Goal: Task Accomplishment & Management: Manage account settings

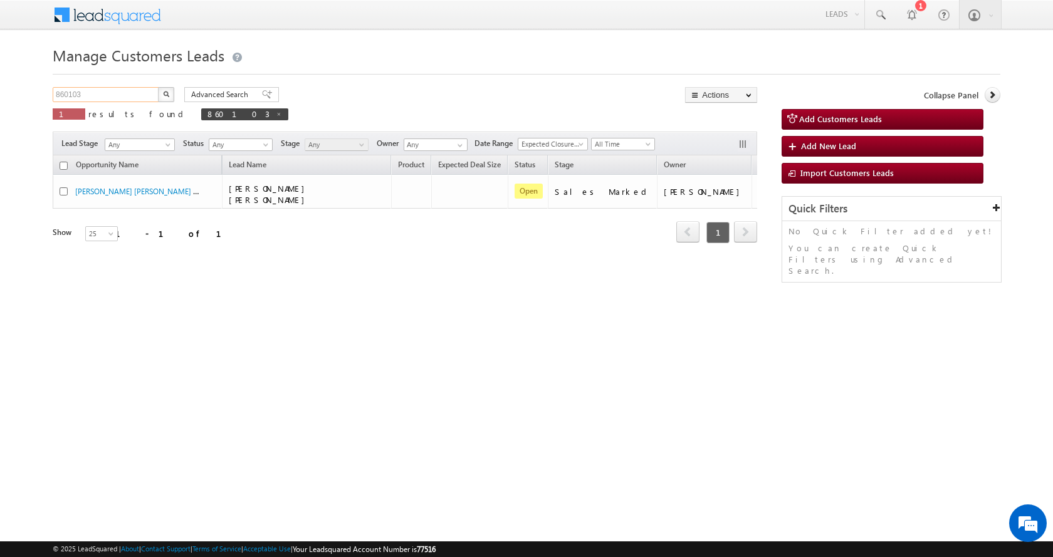
click at [70, 94] on input "860103" at bounding box center [106, 94] width 107 height 15
paste input "24050"
type input "824050"
click at [158, 87] on button "button" at bounding box center [166, 94] width 16 height 15
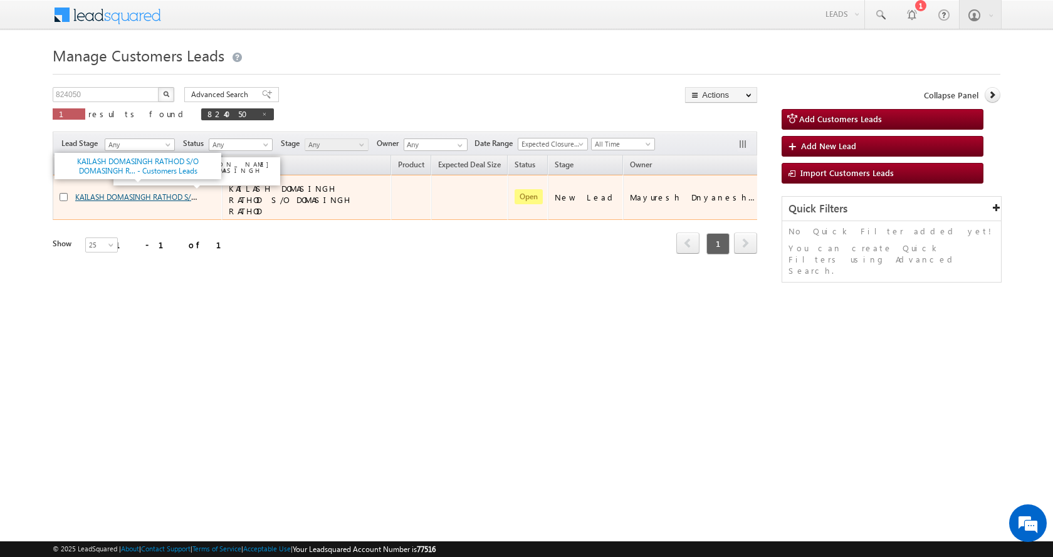
click at [117, 194] on link "KAILASH DOMASINGH RATHOD S/O DOMASINGH R... - Customers Leads" at bounding box center [196, 196] width 242 height 11
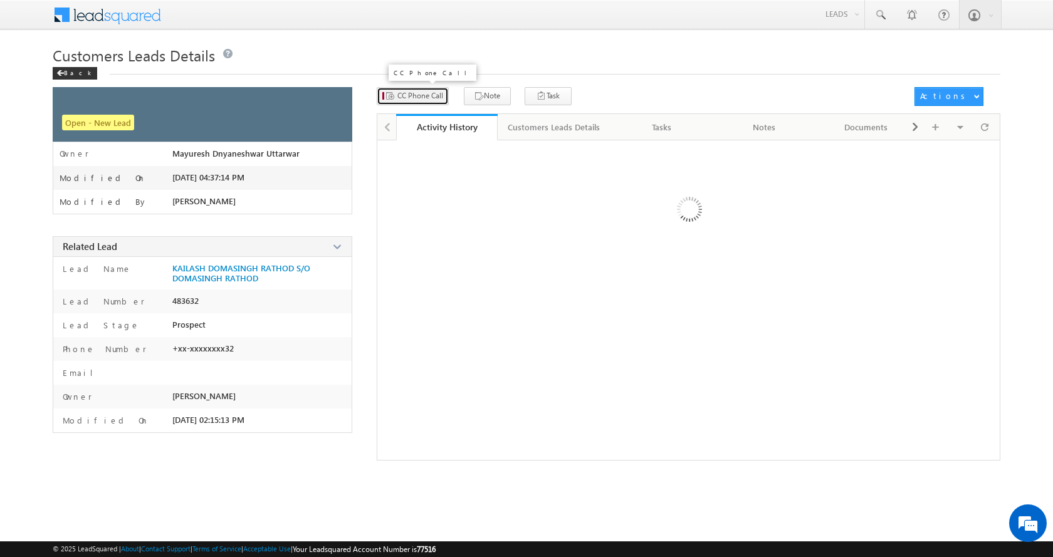
click at [423, 91] on span "CC Phone Call" at bounding box center [421, 95] width 46 height 11
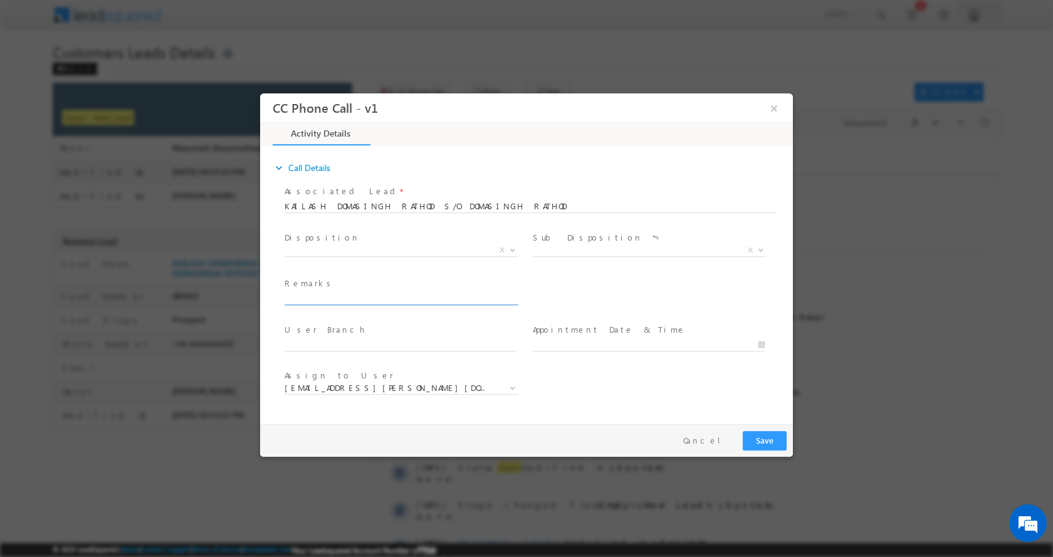
click at [359, 300] on input "text" at bounding box center [401, 298] width 232 height 13
type input "KAILASH DOMASINGH RATHOD-9823843332-CONSTRUCTION-LOAN-25 L-REG-PV-80 K-KERANA S…"
click at [512, 250] on b at bounding box center [513, 249] width 8 height 4
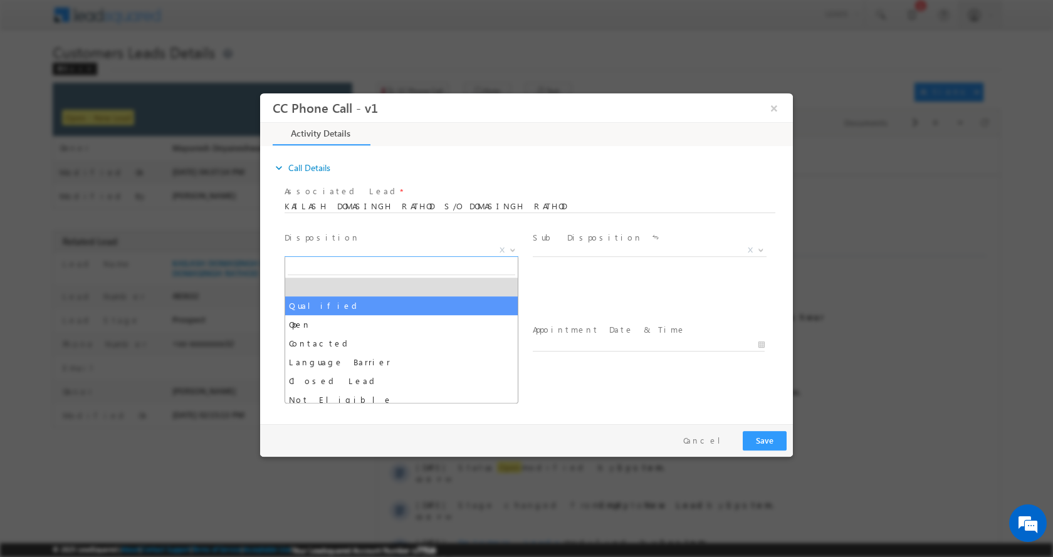
select select "Qualified"
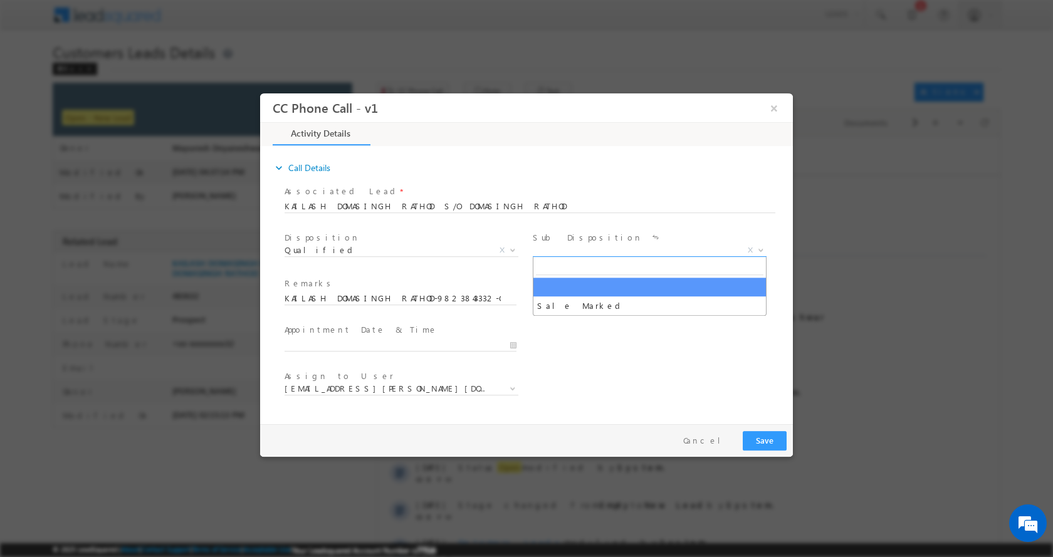
click at [756, 250] on span at bounding box center [760, 249] width 13 height 16
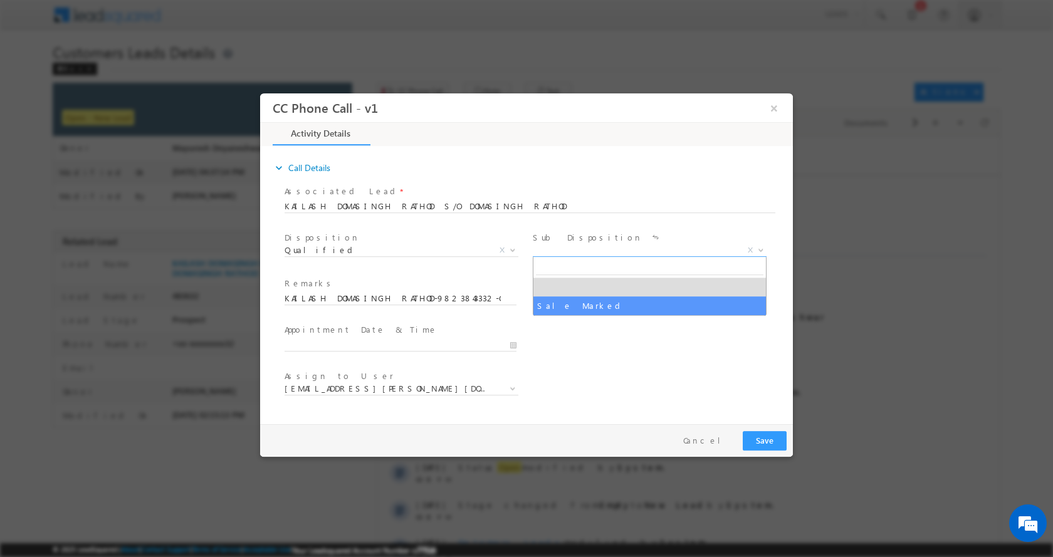
select select "Sale Marked"
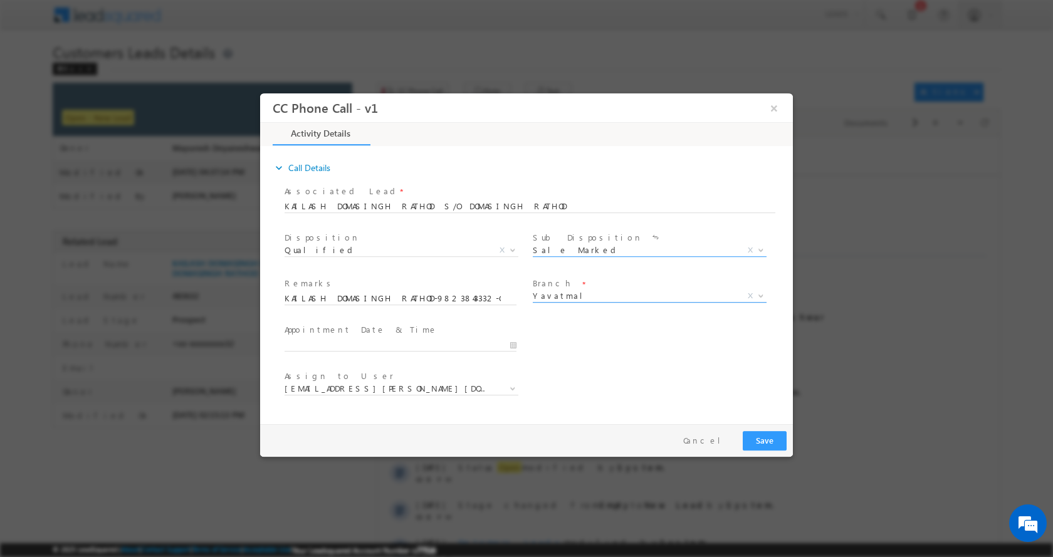
click at [759, 295] on b at bounding box center [761, 295] width 8 height 4
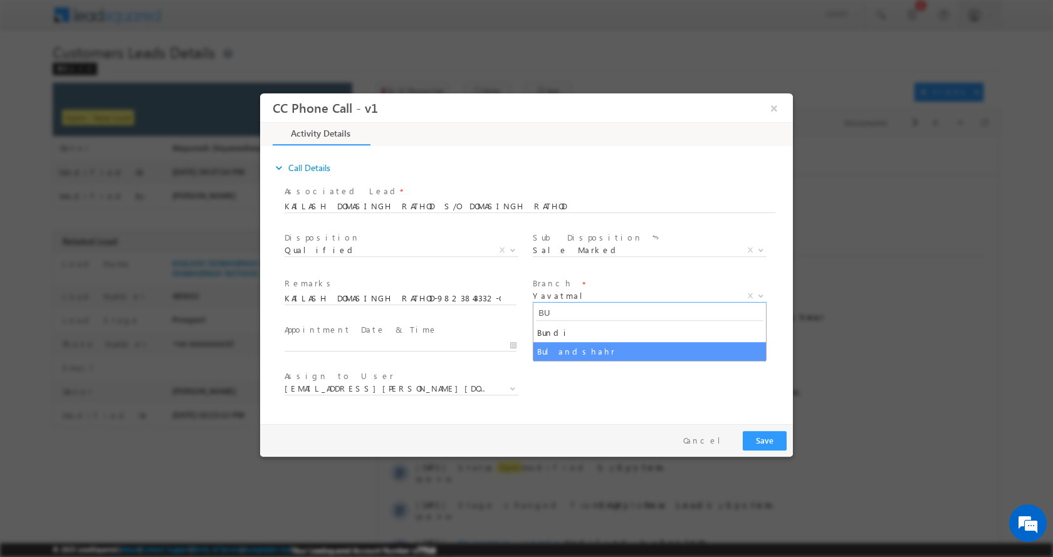
type input "BU"
select select "Bulandshahr"
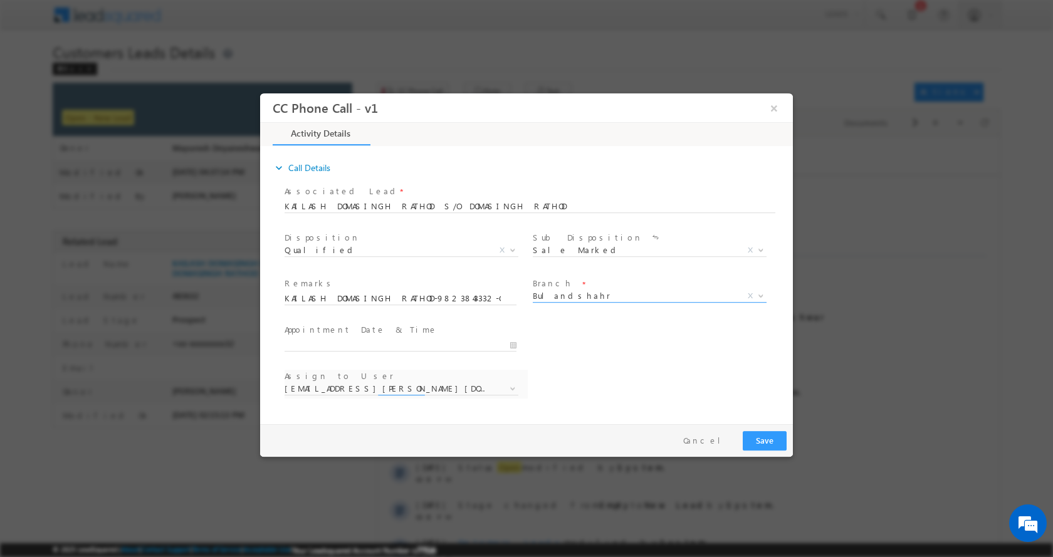
select select "[EMAIL_ADDRESS][DOMAIN_NAME]"
click at [514, 339] on input "09/10/2025 6:54 PM" at bounding box center [401, 345] width 232 height 13
type input "09/12/2025 5:54 PM"
type input "05"
click at [331, 329] on span at bounding box center [332, 333] width 9 height 9
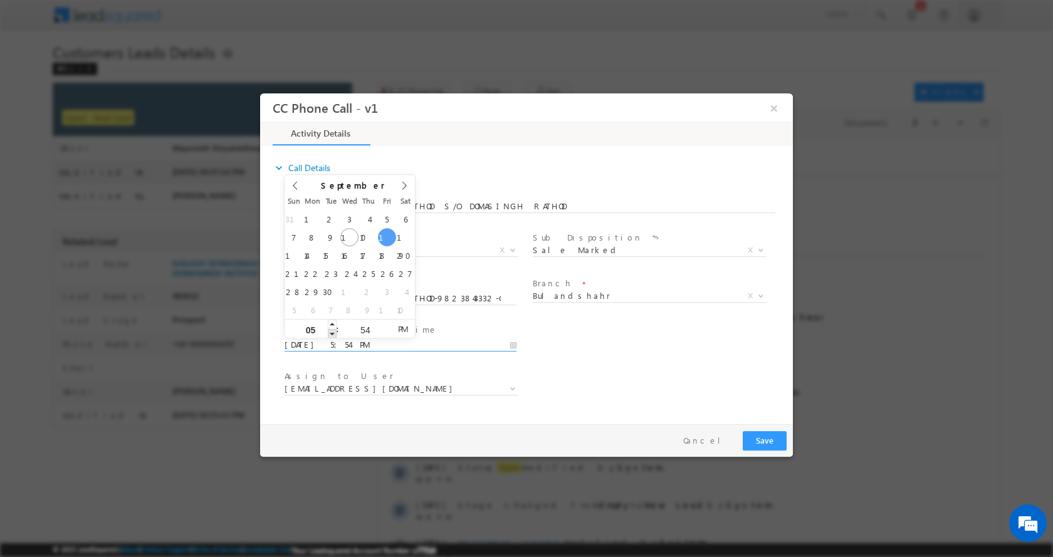
type input "09/12/2025 4:54 PM"
type input "04"
click at [331, 329] on span at bounding box center [332, 333] width 9 height 9
type input "09/12/2025 3:54 PM"
type input "03"
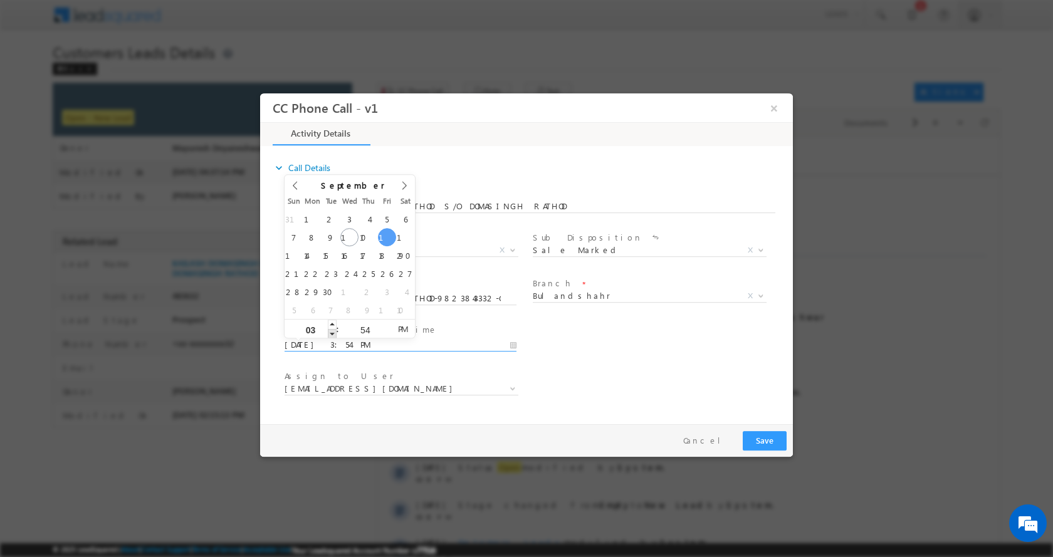
click at [331, 329] on span at bounding box center [332, 333] width 9 height 9
type input "09/12/2025 2:54 PM"
type input "02"
click at [331, 329] on span at bounding box center [332, 333] width 9 height 9
type input "09/12/2025 1:54 PM"
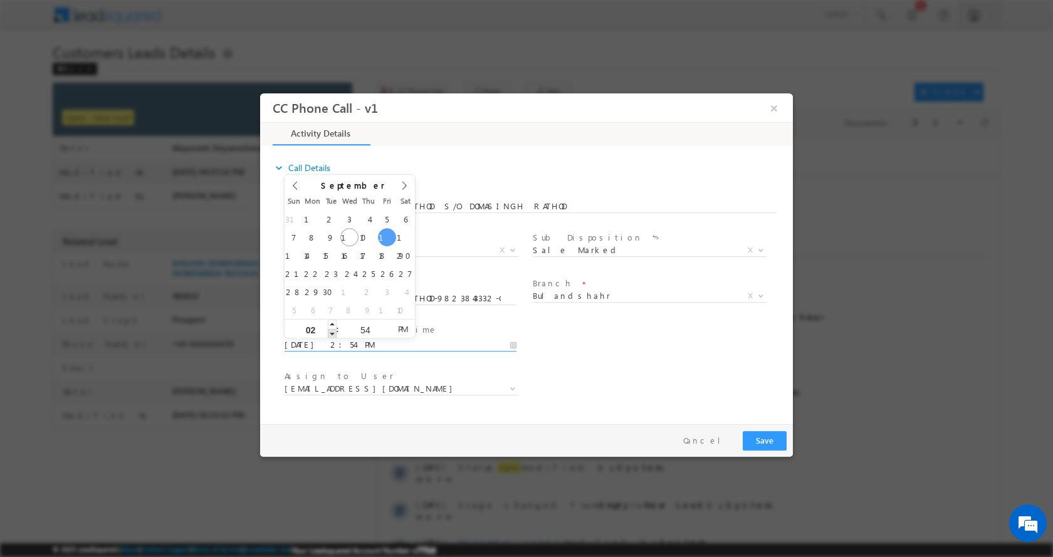
type input "01"
click at [331, 329] on span at bounding box center [332, 333] width 9 height 9
type input "09/12/2025 12:54 PM"
type input "12"
click at [331, 329] on span at bounding box center [332, 333] width 9 height 9
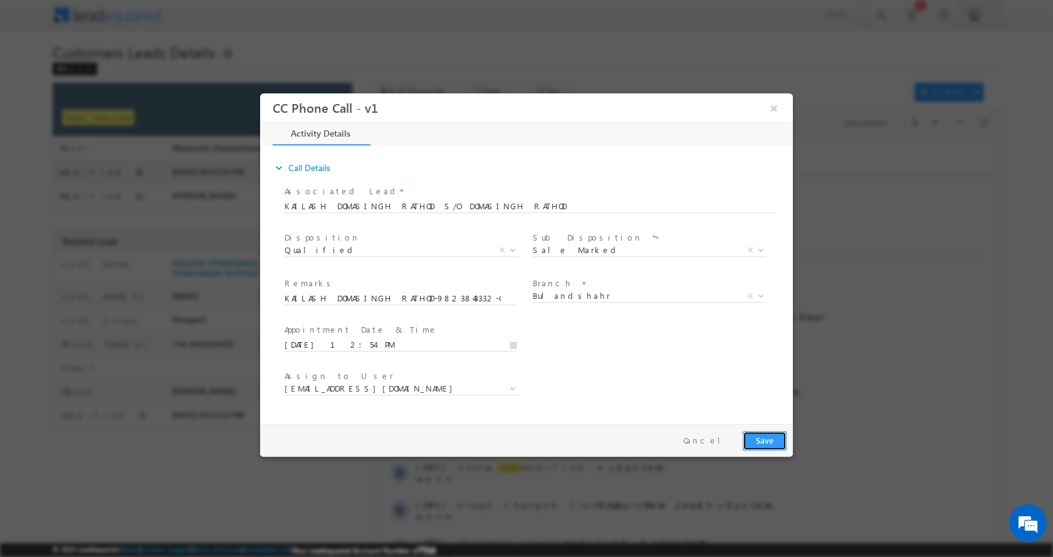
click at [764, 434] on button "Save" at bounding box center [765, 440] width 44 height 19
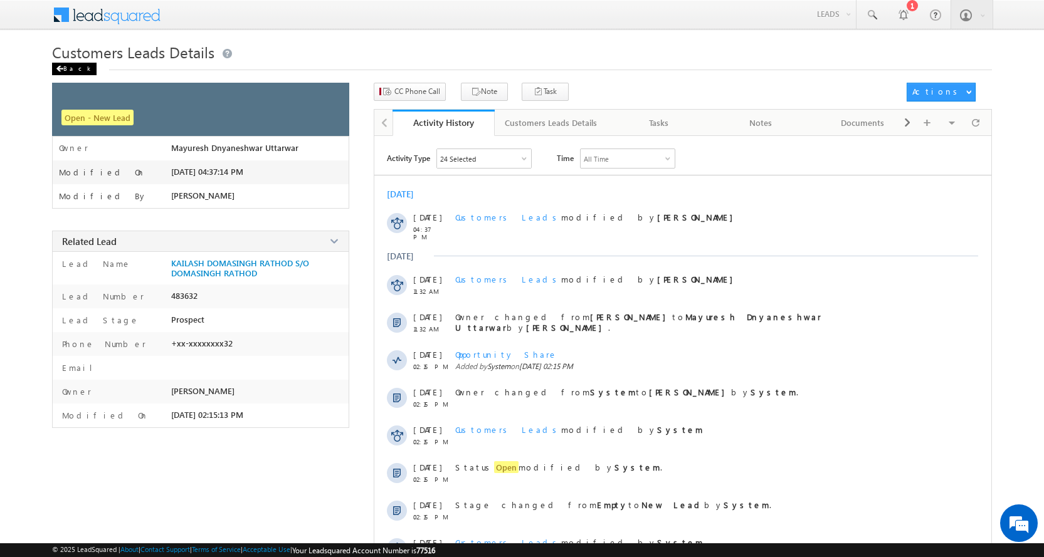
click at [68, 65] on div "Back" at bounding box center [74, 69] width 45 height 13
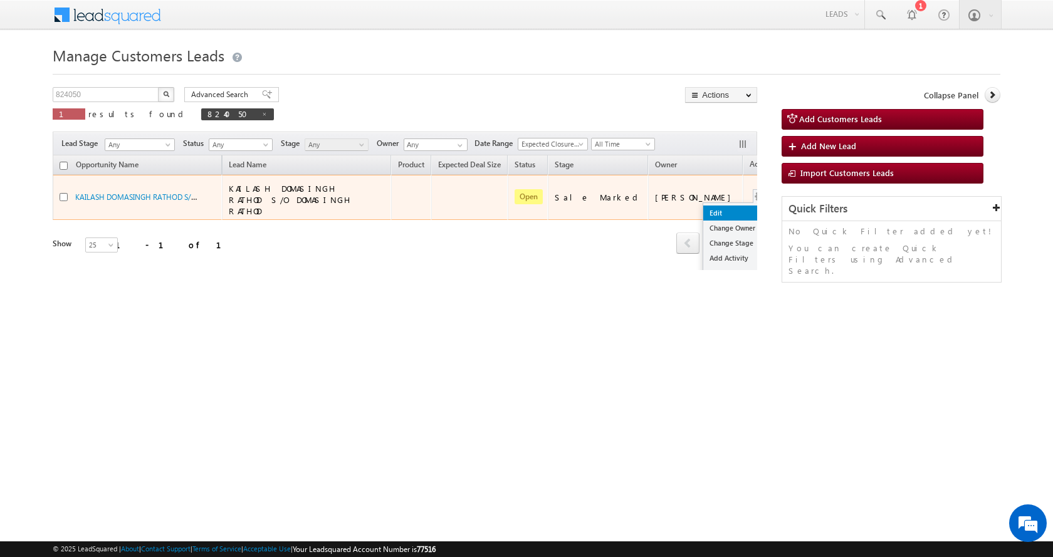
click at [704, 206] on link "Edit" at bounding box center [735, 213] width 63 height 15
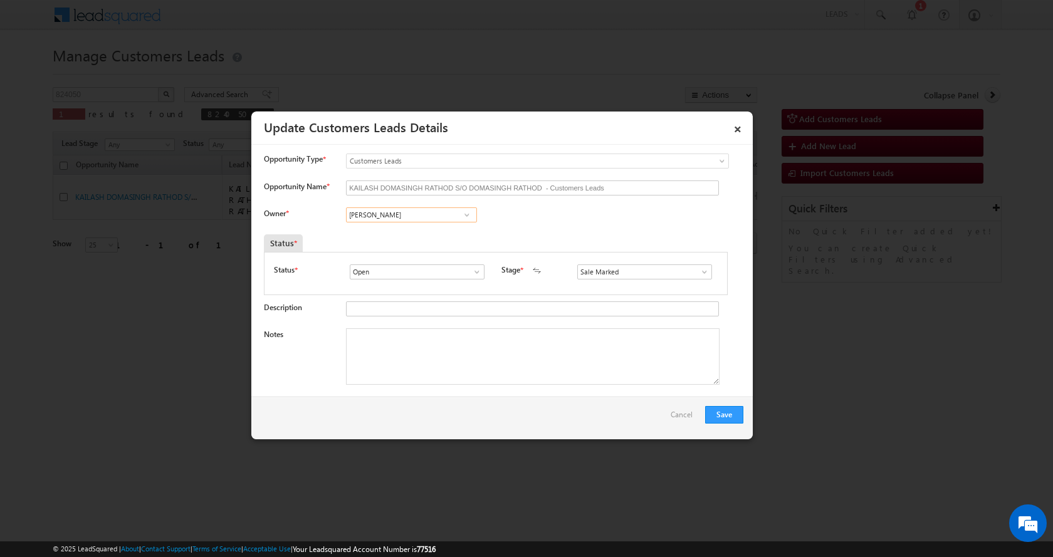
click at [371, 216] on input "[PERSON_NAME]" at bounding box center [411, 215] width 131 height 15
paste input "[PERSON_NAME]"
click at [427, 228] on link "[PERSON_NAME] [PERSON_NAME][EMAIL_ADDRESS][PERSON_NAME][DOMAIN_NAME]" at bounding box center [411, 235] width 131 height 24
type input "[PERSON_NAME]"
click at [385, 403] on div "Save Cancel" at bounding box center [502, 418] width 502 height 43
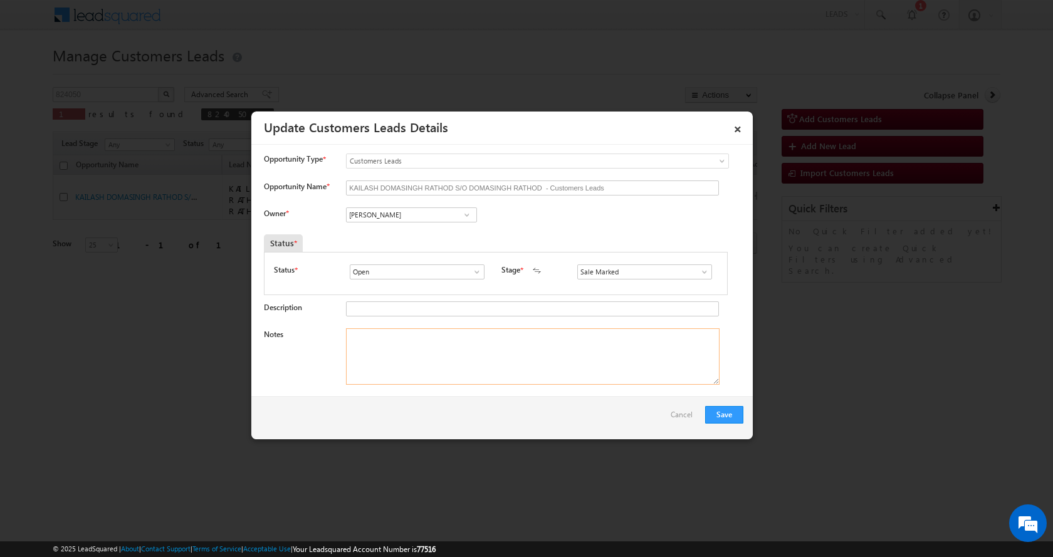
click at [398, 345] on textarea "Notes" at bounding box center [533, 357] width 374 height 56
paste textarea "KAILASH DOMASINGH RATHOD-9823843332-CONSTRUCTION-LOAN-25 L-REG-PV-80 K-KERANA S…"
type textarea "KAILASH DOMASINGH RATHOD-9823843332-CONSTRUCTION-LOAN-25 L-REG-PV-80 K-KERANA S…"
click at [729, 413] on button "Save" at bounding box center [724, 415] width 38 height 18
